Goal: Communication & Community: Participate in discussion

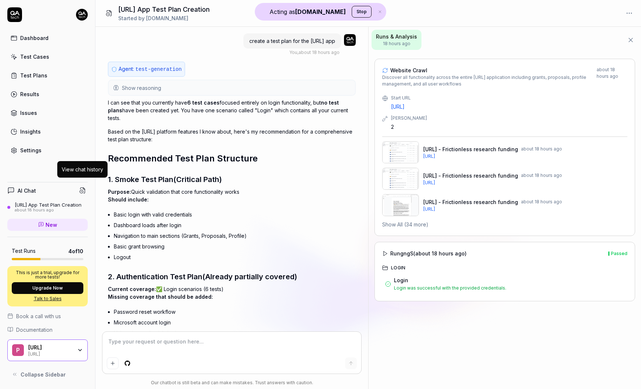
scroll to position [2109, 0]
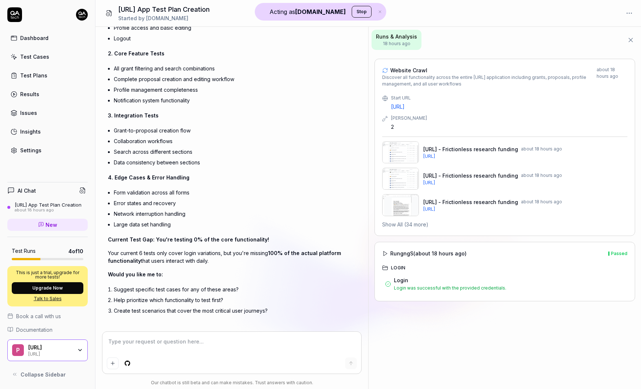
click at [79, 353] on icon "button" at bounding box center [80, 350] width 6 height 6
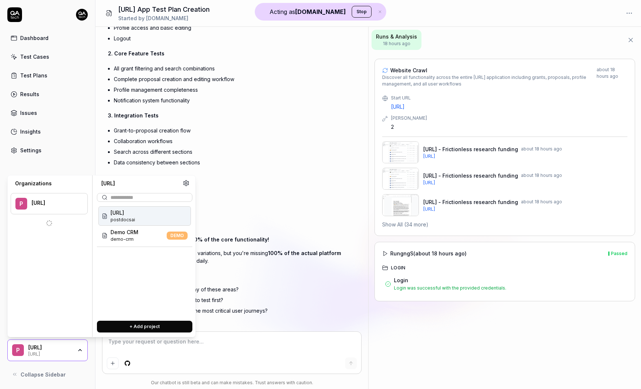
type textarea "*"
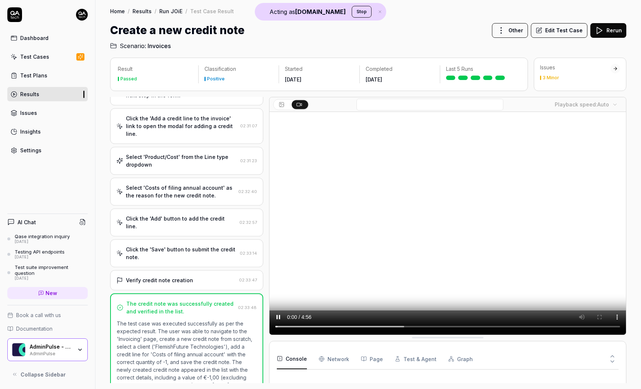
scroll to position [141, 0]
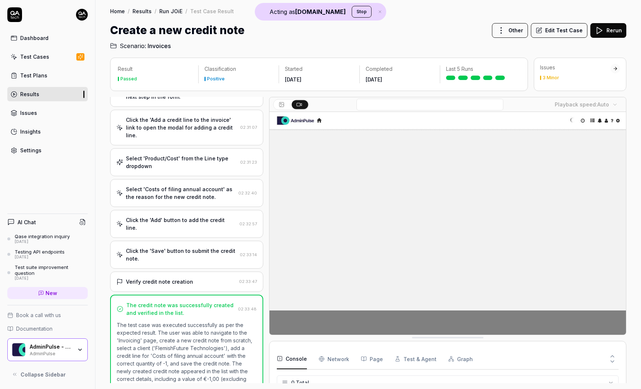
click at [79, 346] on div "AdminPulse - 0475.384.429 AdminPulse" at bounding box center [47, 350] width 80 height 23
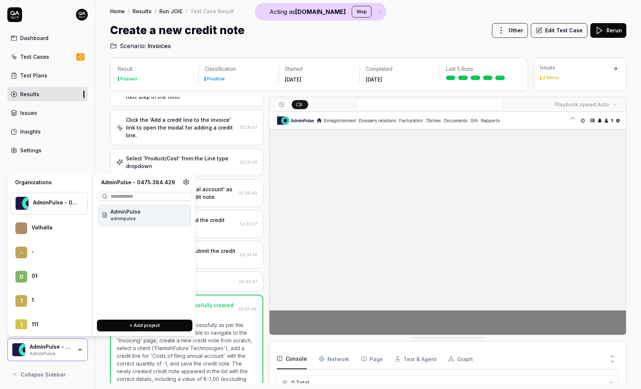
scroll to position [7127, 0]
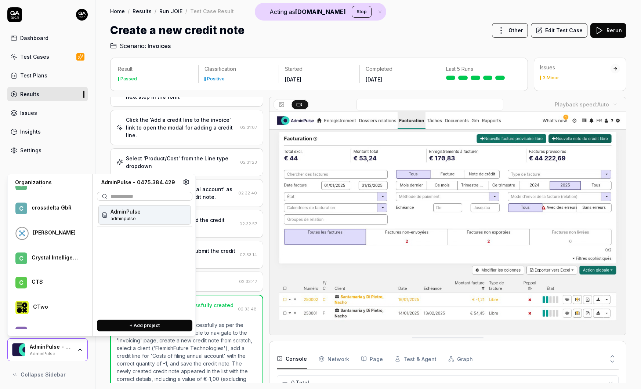
click at [39, 263] on div "C Crystal Intelligence" at bounding box center [49, 258] width 77 height 21
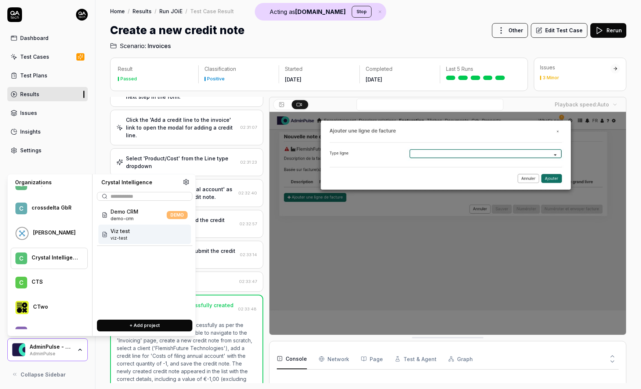
click at [140, 234] on div "Viz test viz-test" at bounding box center [144, 234] width 93 height 19
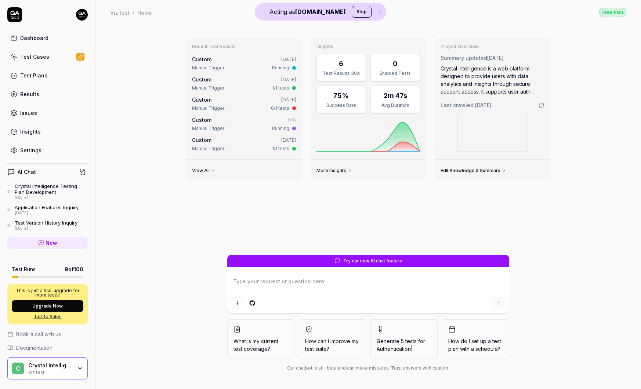
scroll to position [6, 0]
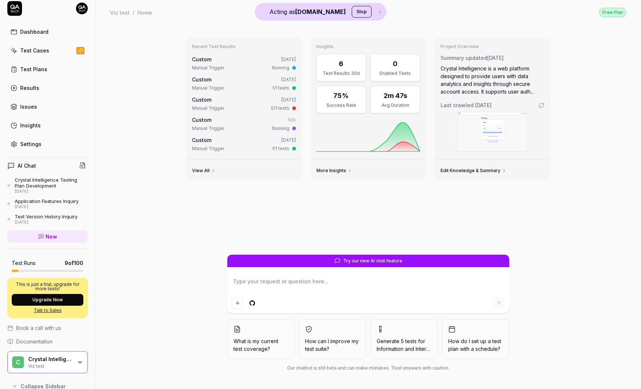
click at [43, 184] on div "Crystal Intelligence Testing Plan Development" at bounding box center [51, 183] width 73 height 12
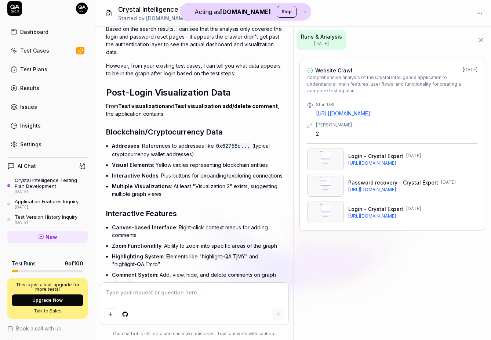
scroll to position [1493, 0]
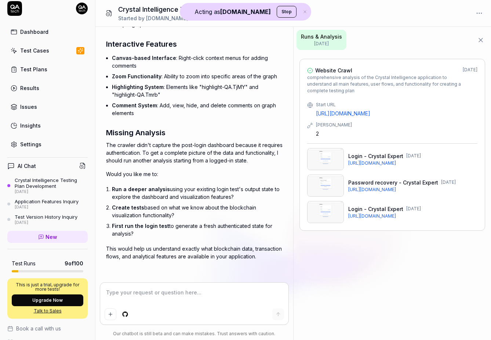
type textarea "*"
